Goal: Consume media (video, audio): Consume media (video, audio)

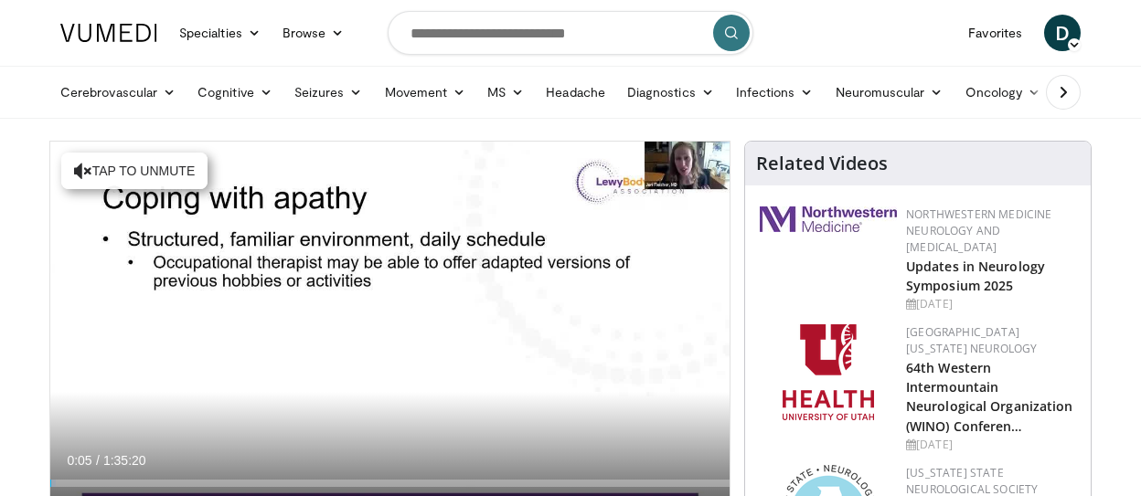
click at [110, 182] on button "Tap to unmute" at bounding box center [134, 171] width 146 height 37
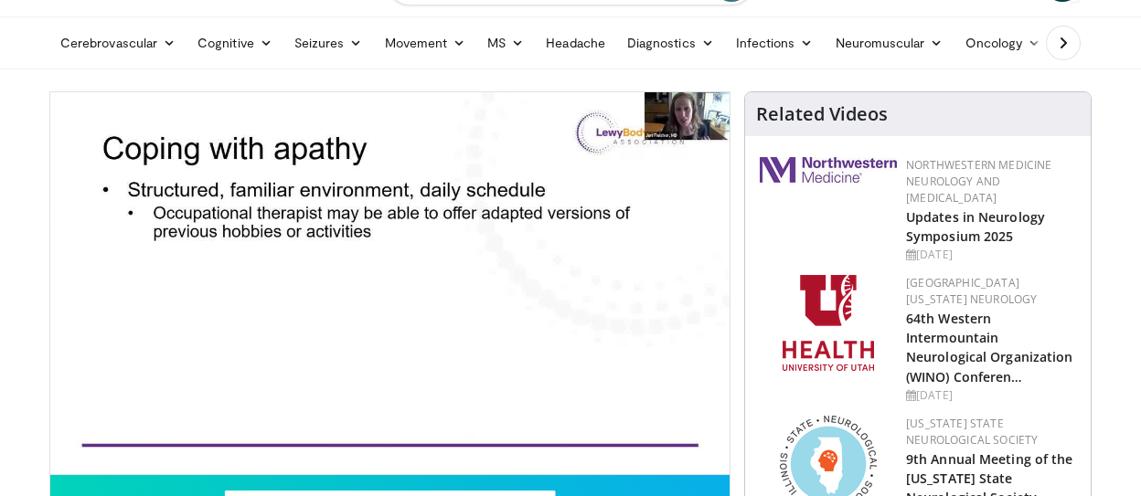
scroll to position [57, 0]
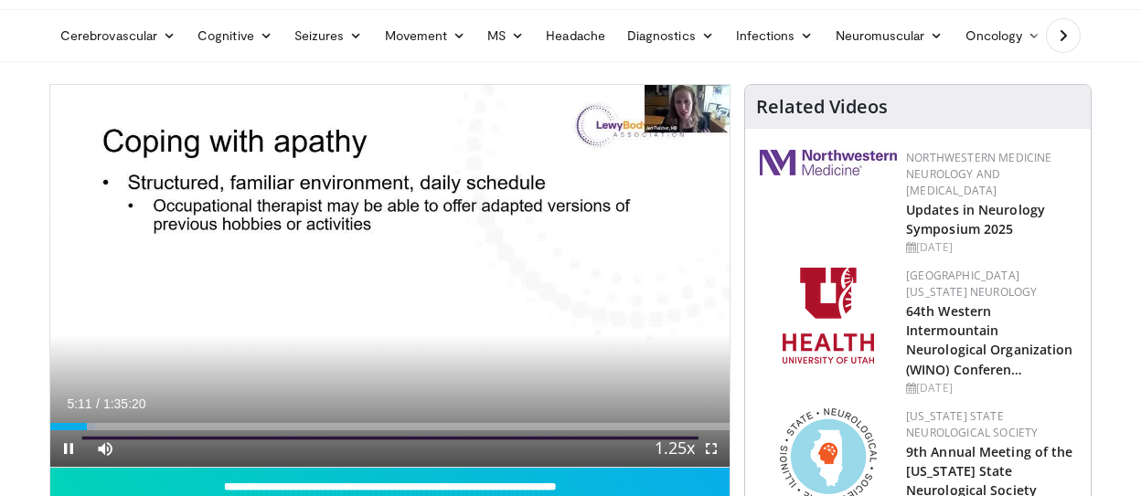
click at [82, 430] on div "Loaded : 6.63% 0:05:11 0:04:29" at bounding box center [389, 426] width 679 height 7
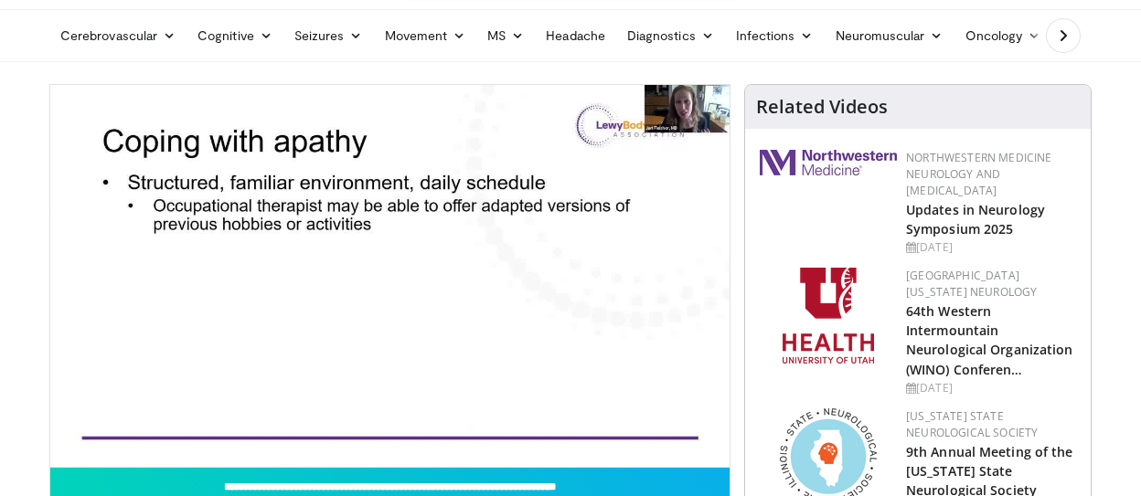
click at [144, 424] on video-js "**********" at bounding box center [389, 276] width 679 height 383
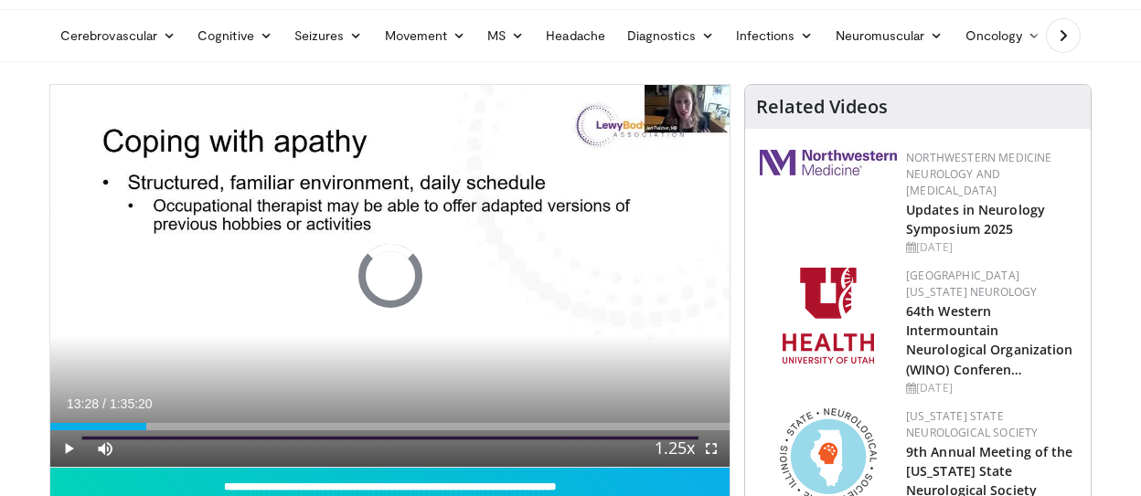
click at [146, 423] on div "Loaded : 0.00% 0:13:28 0:13:28" at bounding box center [389, 426] width 679 height 7
click at [143, 426] on div "Loaded : 14.14% 0:13:05 0:13:05" at bounding box center [389, 426] width 679 height 7
click at [136, 426] on div "Loaded : 15.01% 0:13:16 0:12:03" at bounding box center [389, 426] width 679 height 7
click at [64, 441] on span "Video Player" at bounding box center [68, 448] width 37 height 37
click at [63, 449] on span "Video Player" at bounding box center [68, 448] width 37 height 37
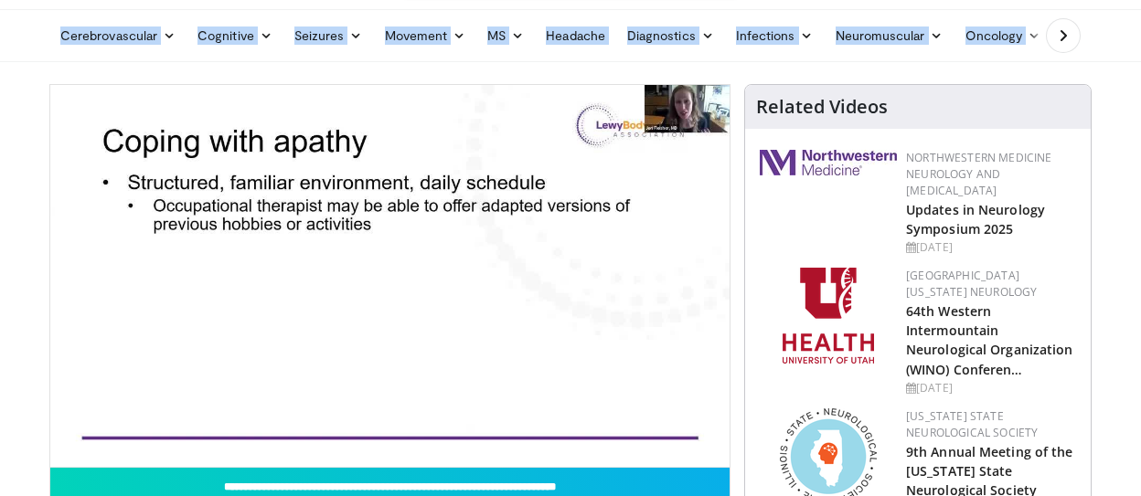
scroll to position [0, 0]
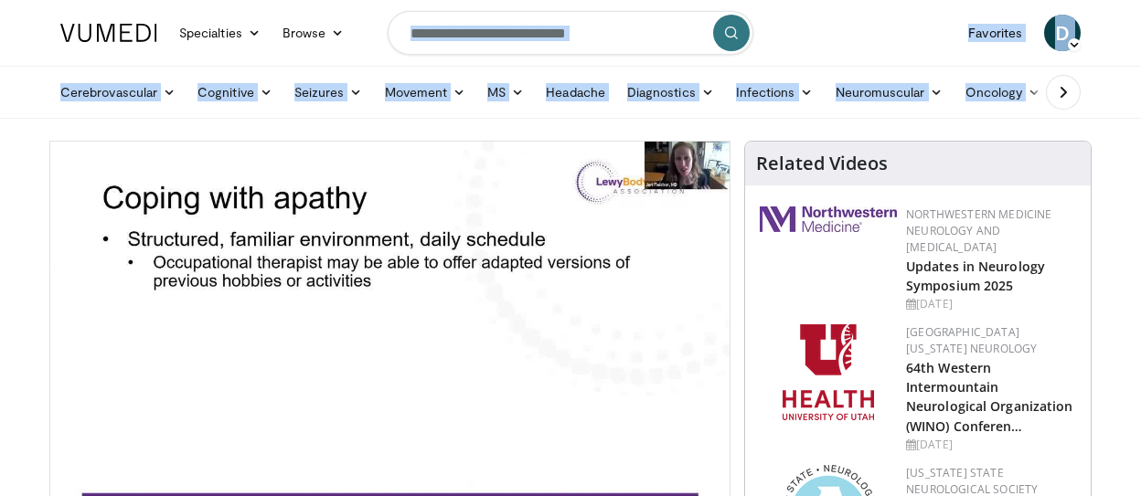
drag, startPoint x: 32, startPoint y: 84, endPoint x: 311, endPoint y: -93, distance: 330.4
click at [311, 0] on html "Specialties Adult & Family Medicine Allergy, [MEDICAL_DATA], Immunology Anesthe…" at bounding box center [570, 248] width 1141 height 496
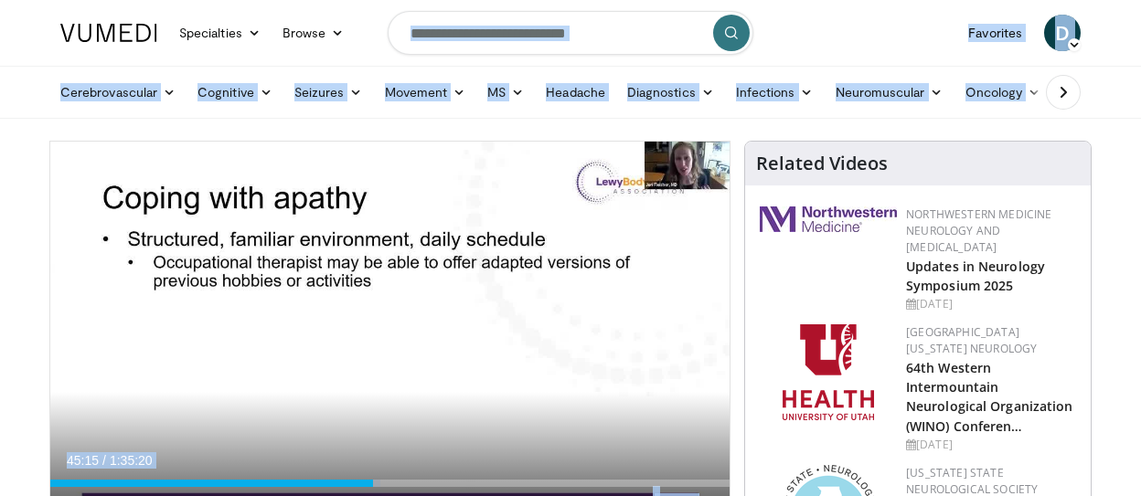
click at [380, 326] on icon "Video Player" at bounding box center [389, 332] width 51 height 51
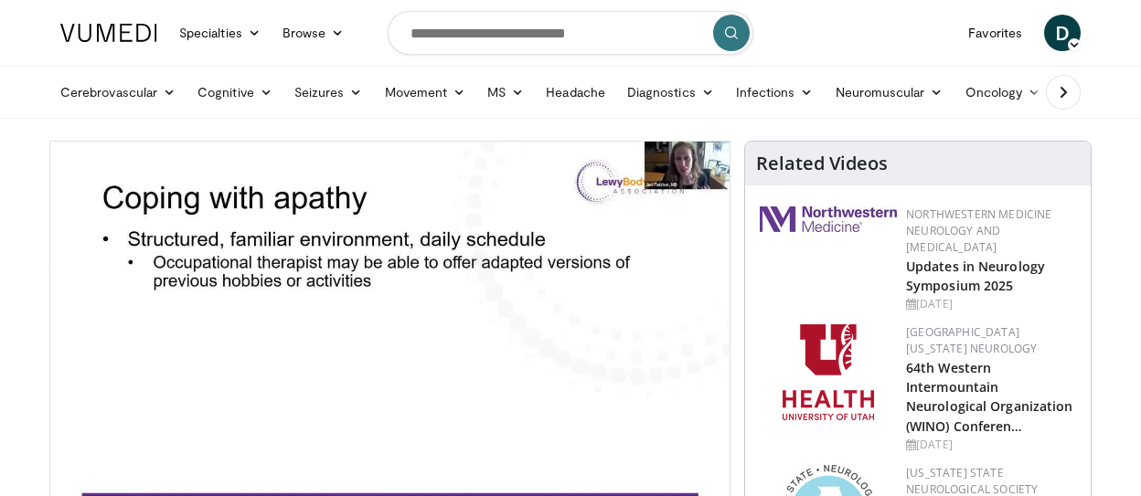
click at [49, 94] on div "Cerebrovascular [MEDICAL_DATA] Stroke [MEDICAL_DATA] Stroke Prevention [MEDICAL…" at bounding box center [570, 92] width 1042 height 51
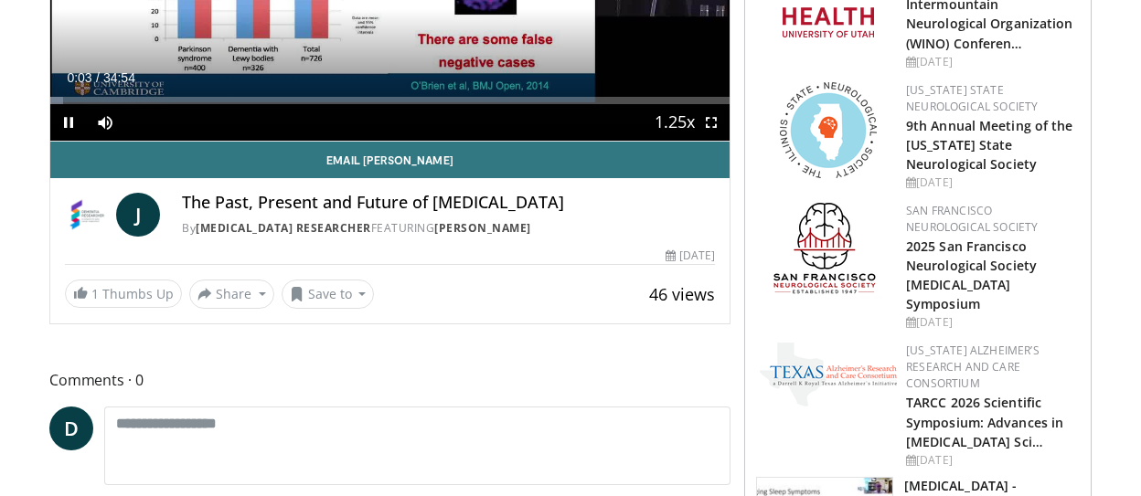
scroll to position [327, 0]
